Goal: Task Accomplishment & Management: Use online tool/utility

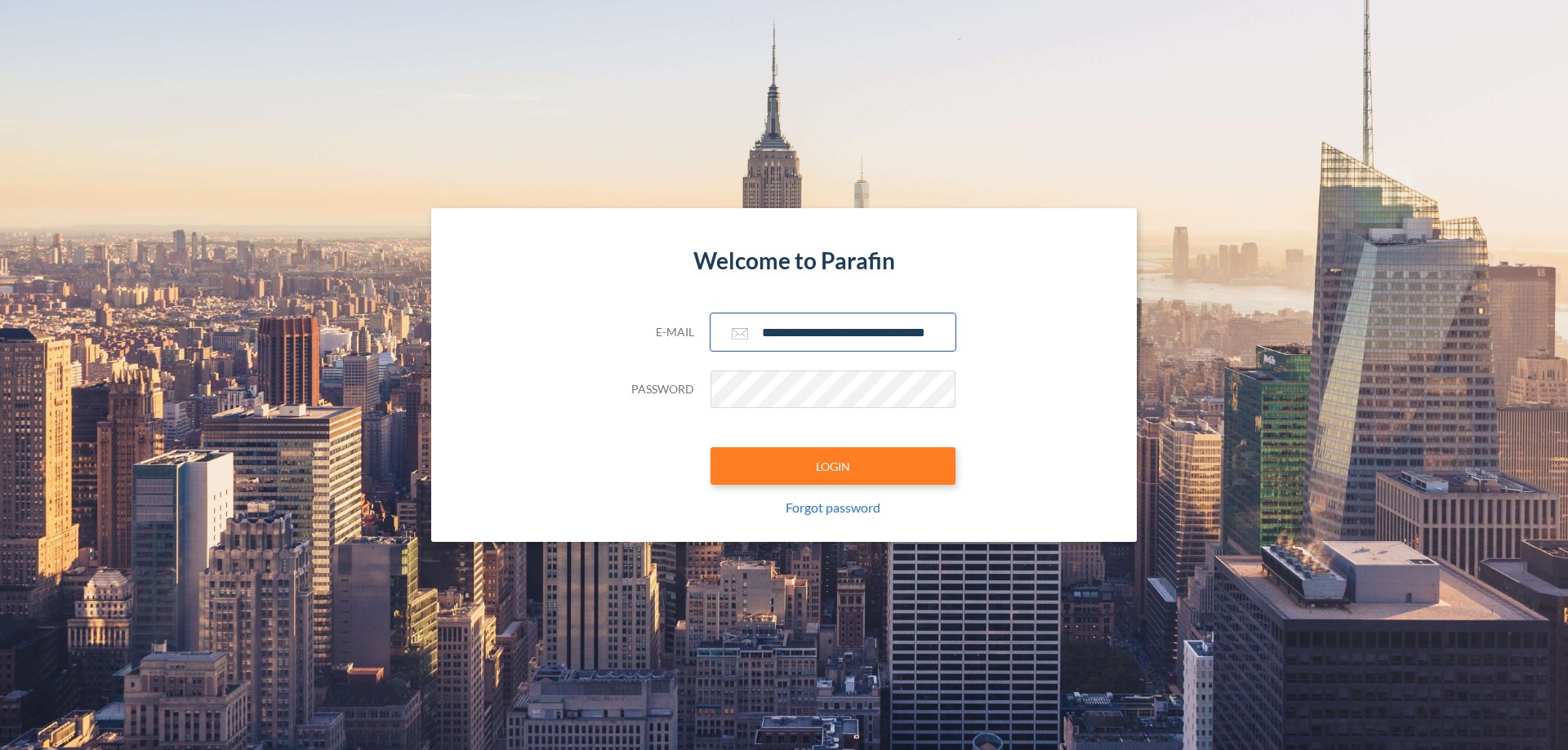
type input "**********"
click at [833, 466] on button "LOGIN" at bounding box center [833, 465] width 245 height 38
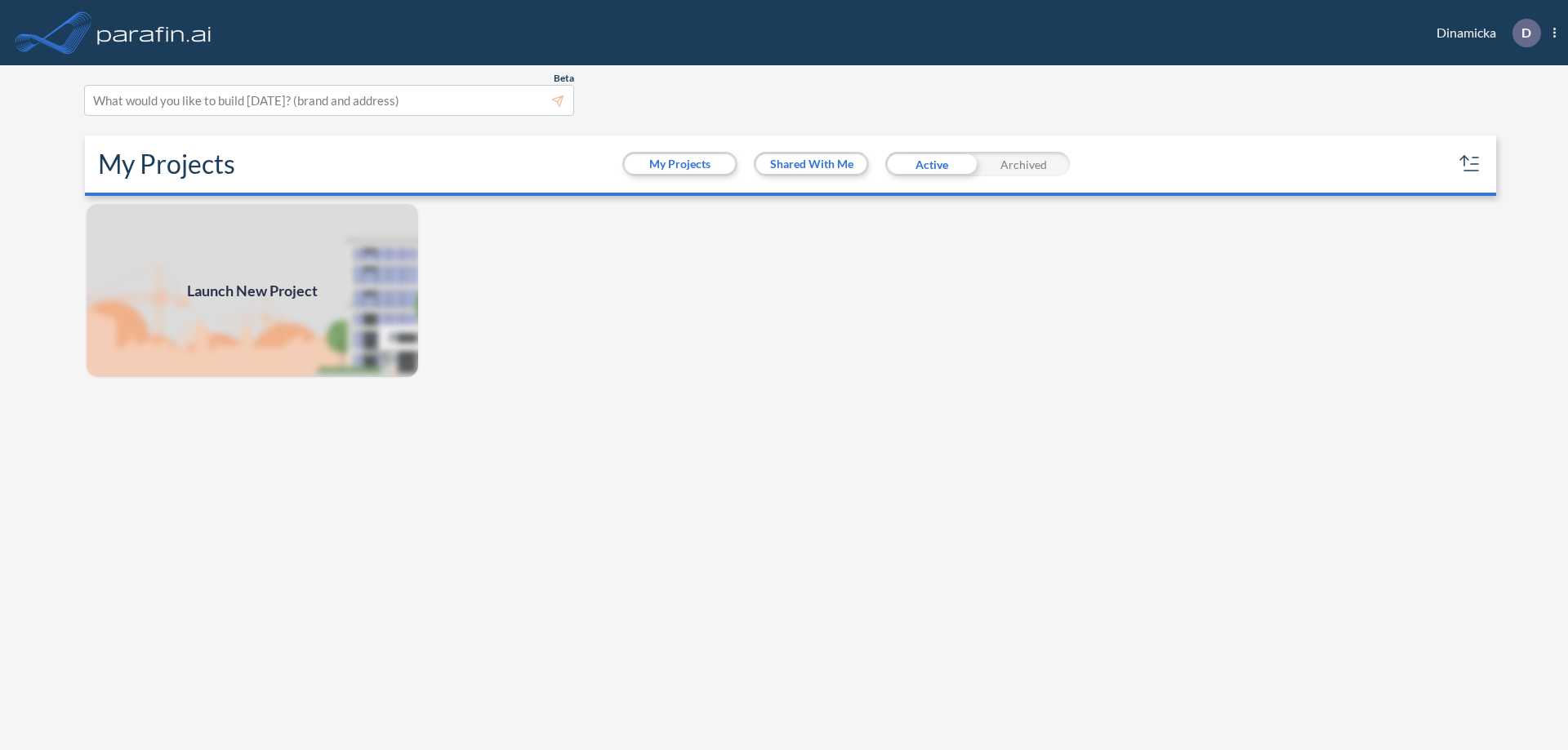
scroll to position [4, 0]
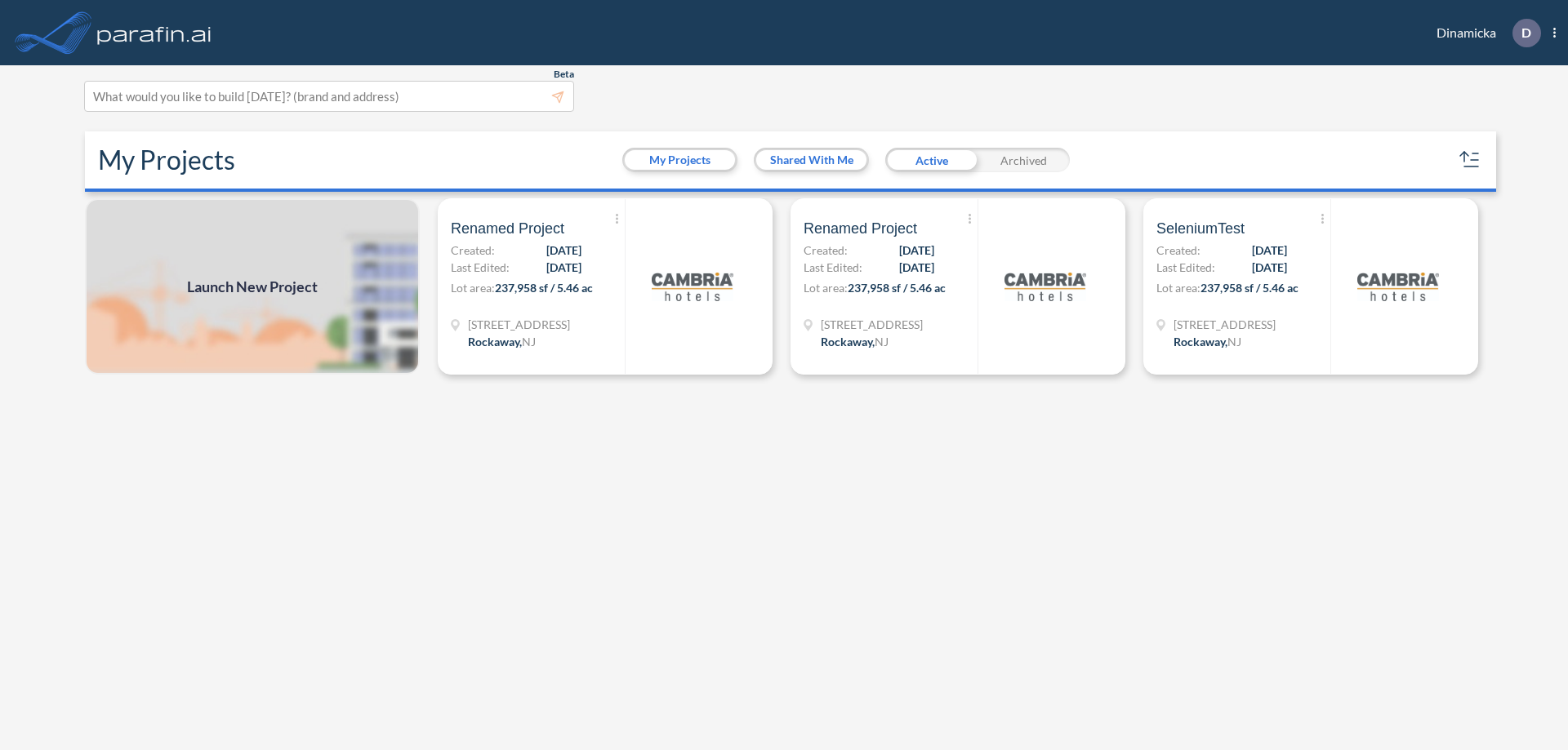
click at [252, 286] on span "Launch New Project" at bounding box center [252, 286] width 131 height 22
